Goal: Ask a question

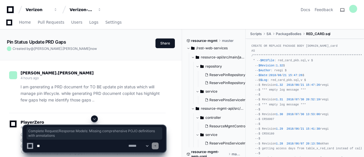
scroll to position [7286, 0]
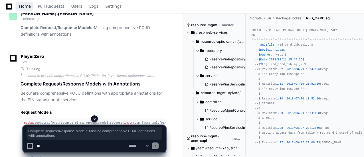
click at [23, 7] on span "Home" at bounding box center [25, 6] width 12 height 3
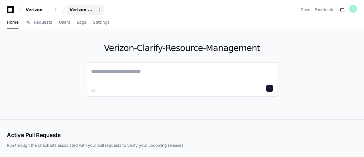
click at [101, 9] on span "button" at bounding box center [99, 10] width 4 height 4
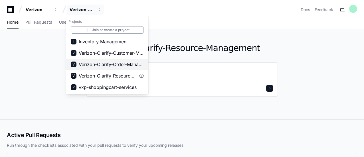
click at [113, 65] on span "Verizon-Clarify-Order-Management" at bounding box center [111, 64] width 65 height 7
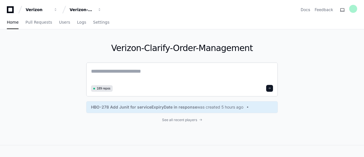
click at [144, 72] on textarea at bounding box center [182, 75] width 182 height 16
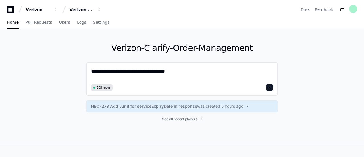
type textarea "**********"
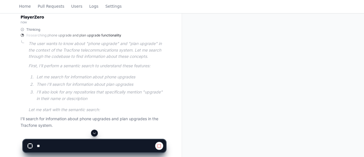
scroll to position [109, 0]
